Goal: Find specific page/section: Find specific page/section

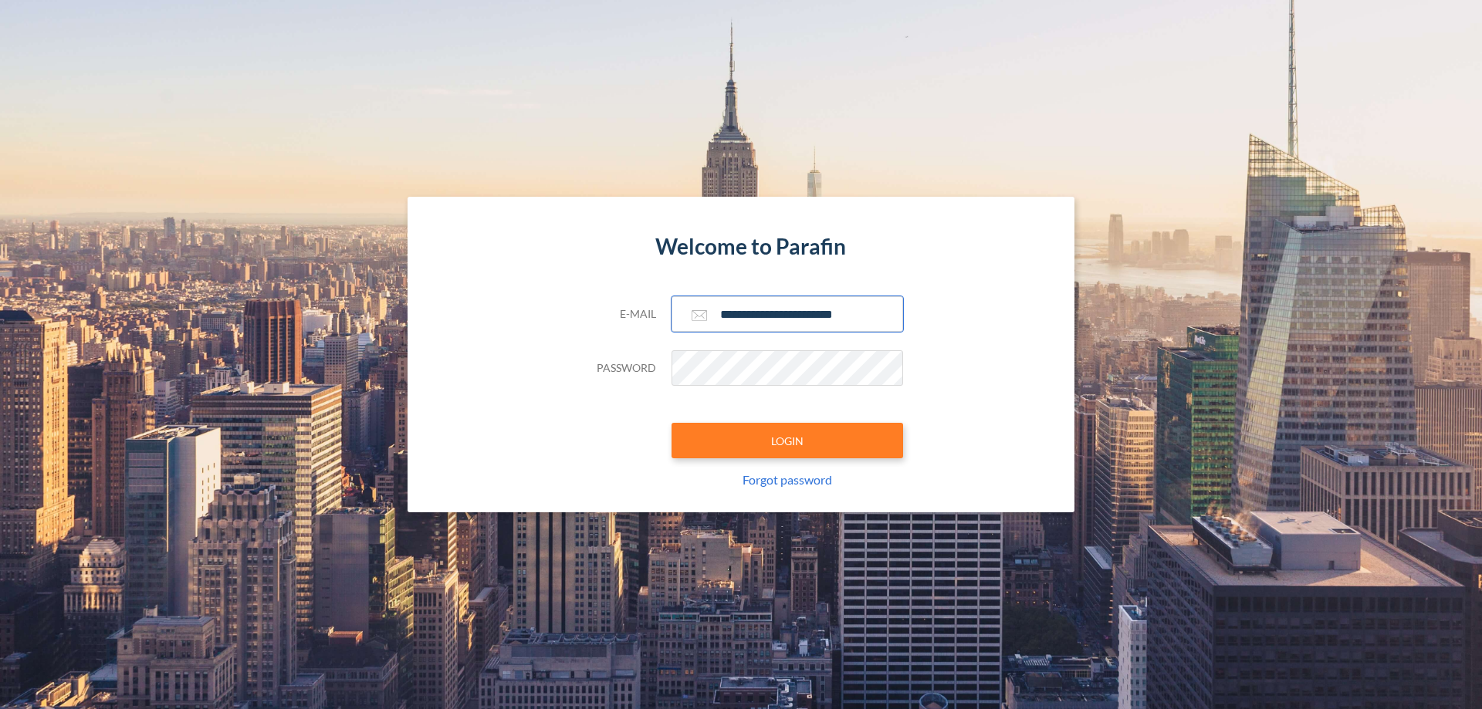
type input "**********"
click at [787, 441] on button "LOGIN" at bounding box center [786, 440] width 231 height 35
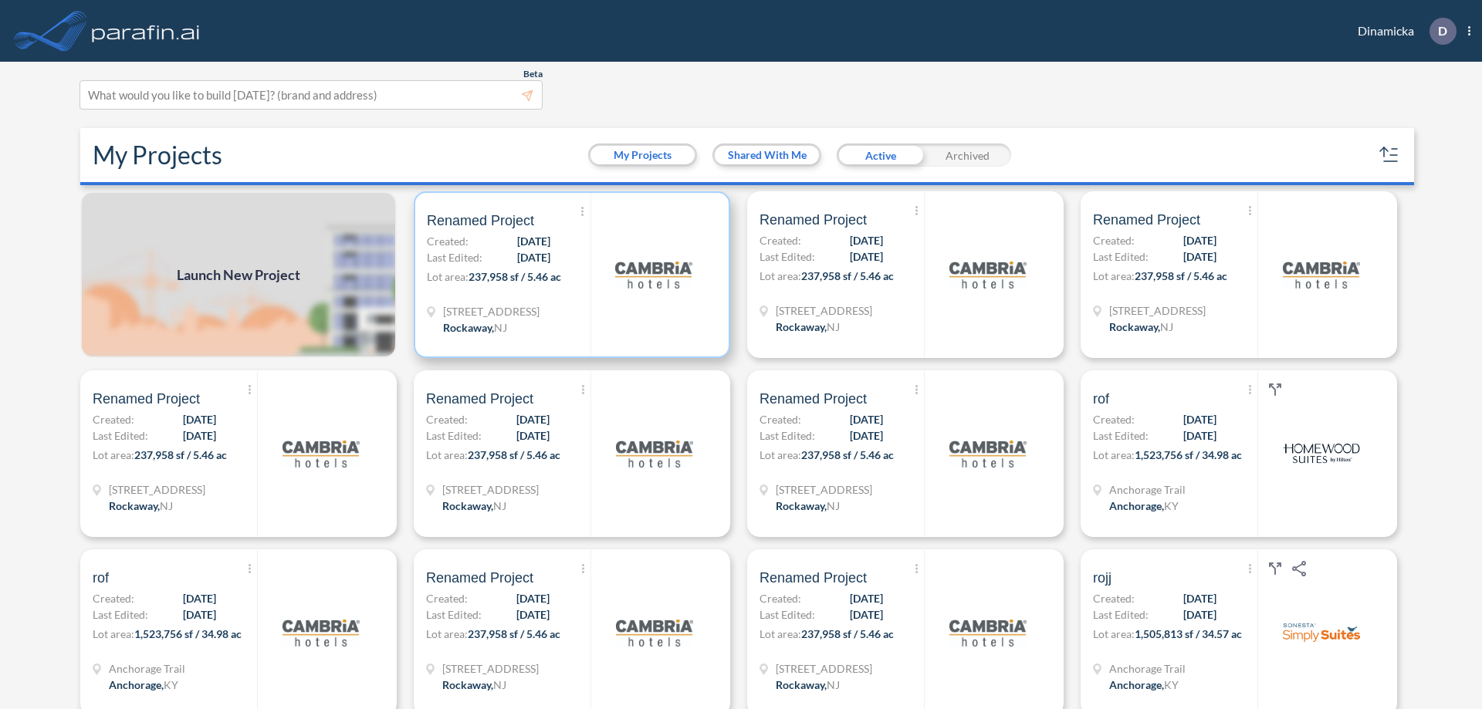
scroll to position [4, 0]
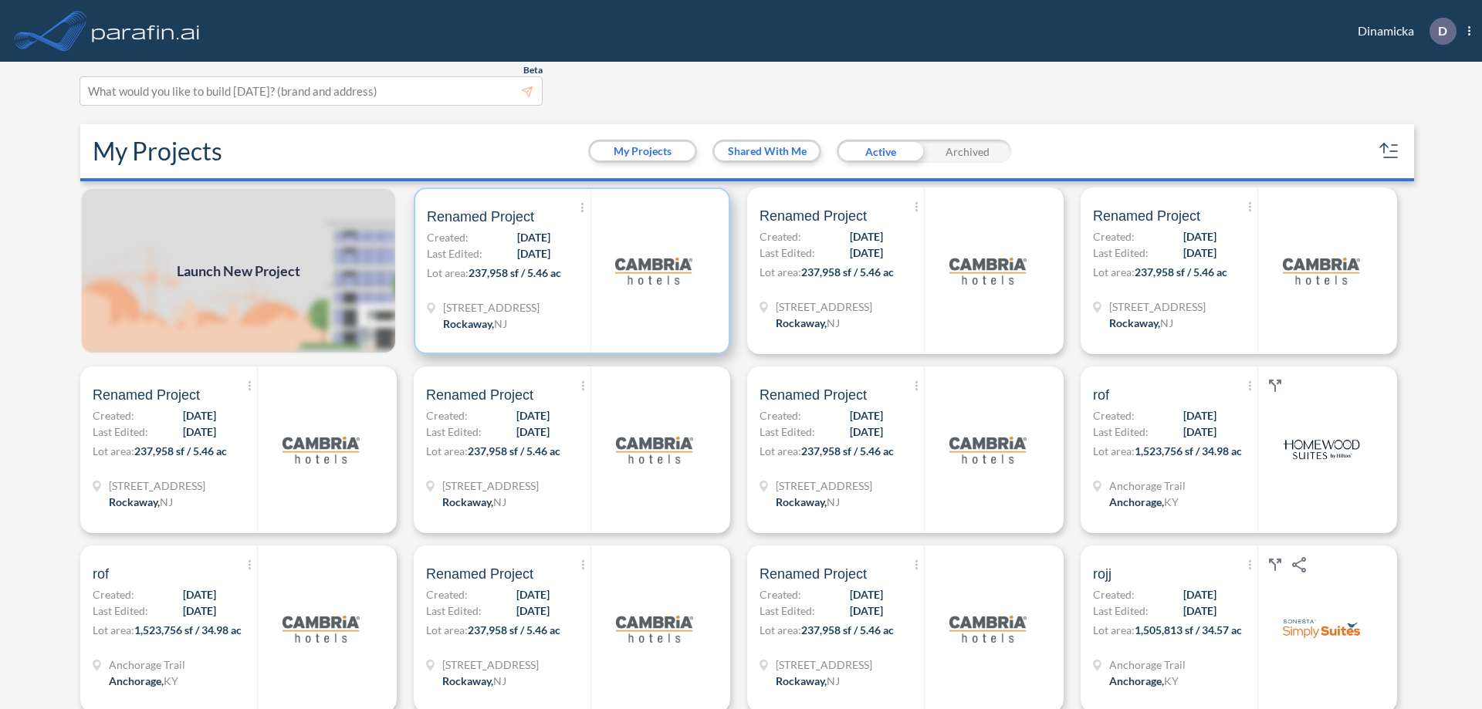
click at [569, 271] on p "Lot area: 237,958 sf / 5.46 ac" at bounding box center [509, 276] width 164 height 22
